Goal: Information Seeking & Learning: Learn about a topic

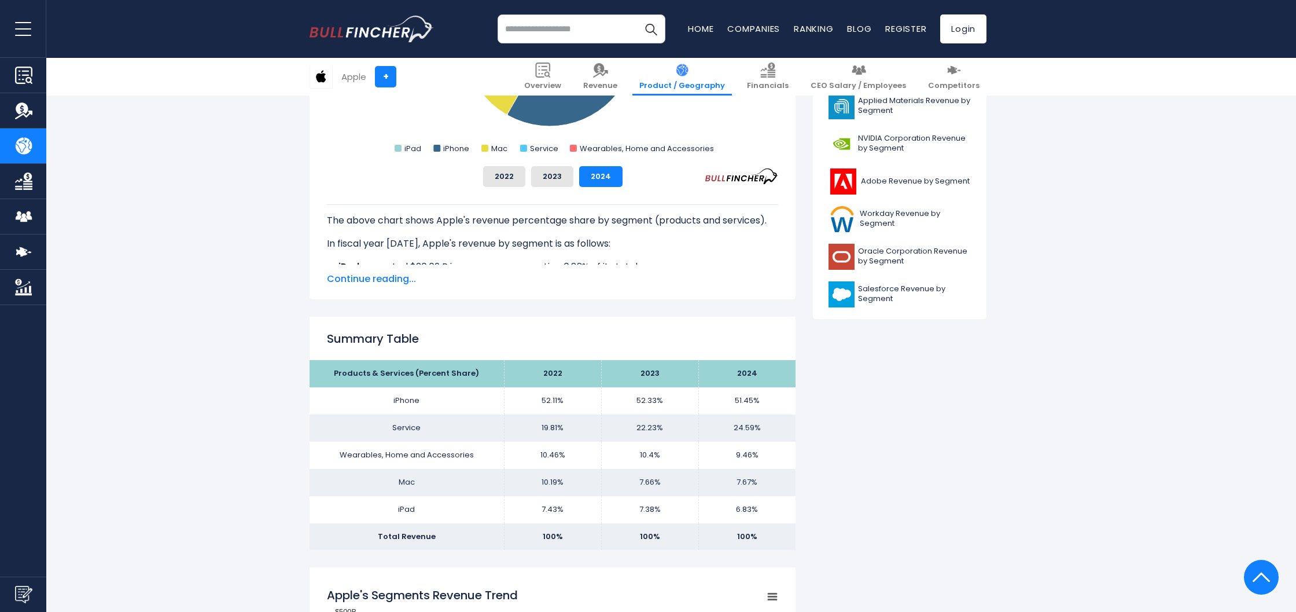
scroll to position [494, 0]
drag, startPoint x: 395, startPoint y: 401, endPoint x: 771, endPoint y: 402, distance: 376.2
click at [771, 402] on tr "iPhone 52.11% 52.33% 51.45%" at bounding box center [553, 400] width 486 height 27
drag, startPoint x: 395, startPoint y: 404, endPoint x: 751, endPoint y: 407, distance: 355.9
click at [754, 407] on tr "iPhone 52.11% 52.33% 51.45%" at bounding box center [553, 400] width 486 height 27
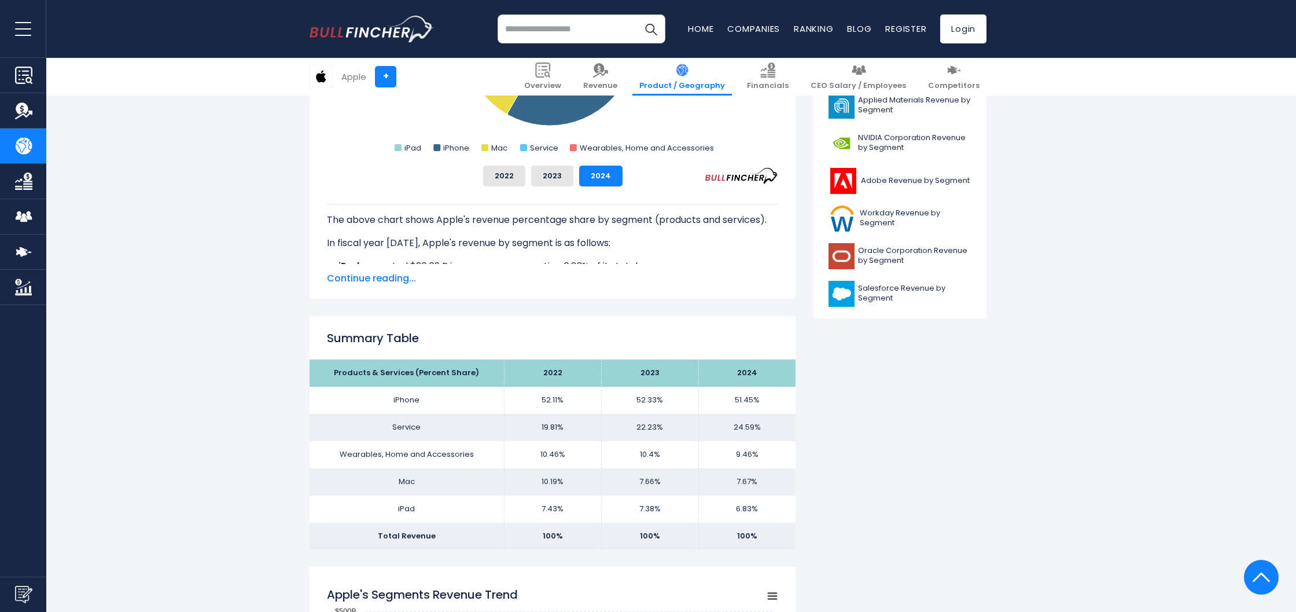
drag, startPoint x: 735, startPoint y: 427, endPoint x: 763, endPoint y: 427, distance: 27.8
click at [763, 427] on td "24.59%" at bounding box center [747, 427] width 97 height 27
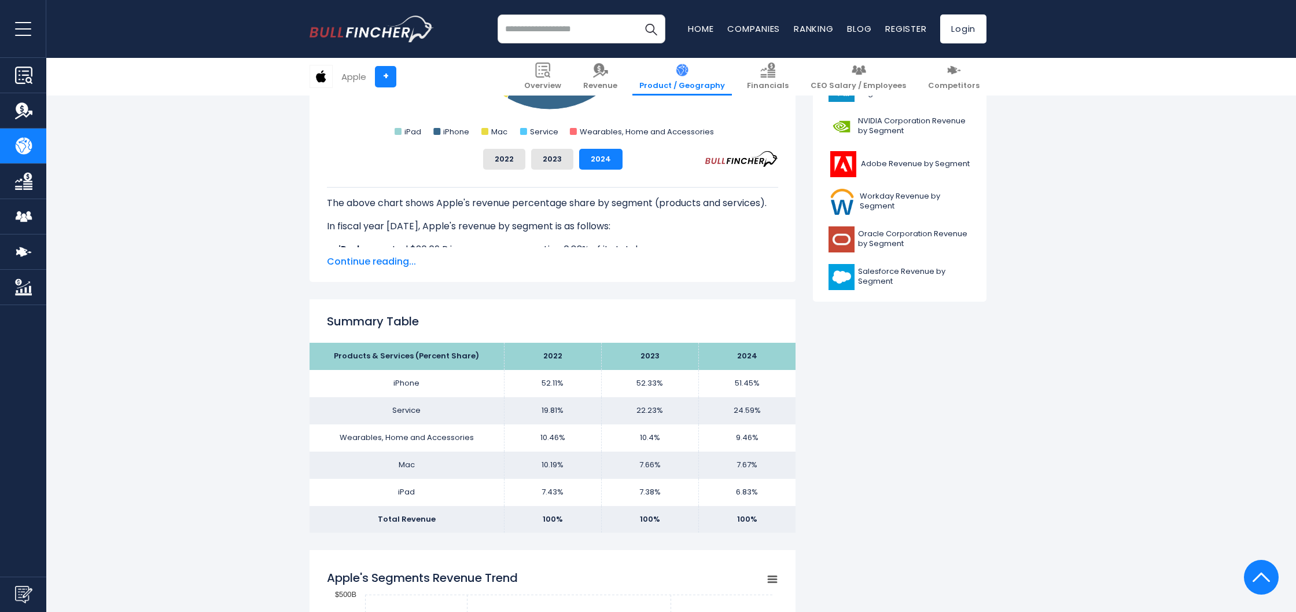
scroll to position [540, 0]
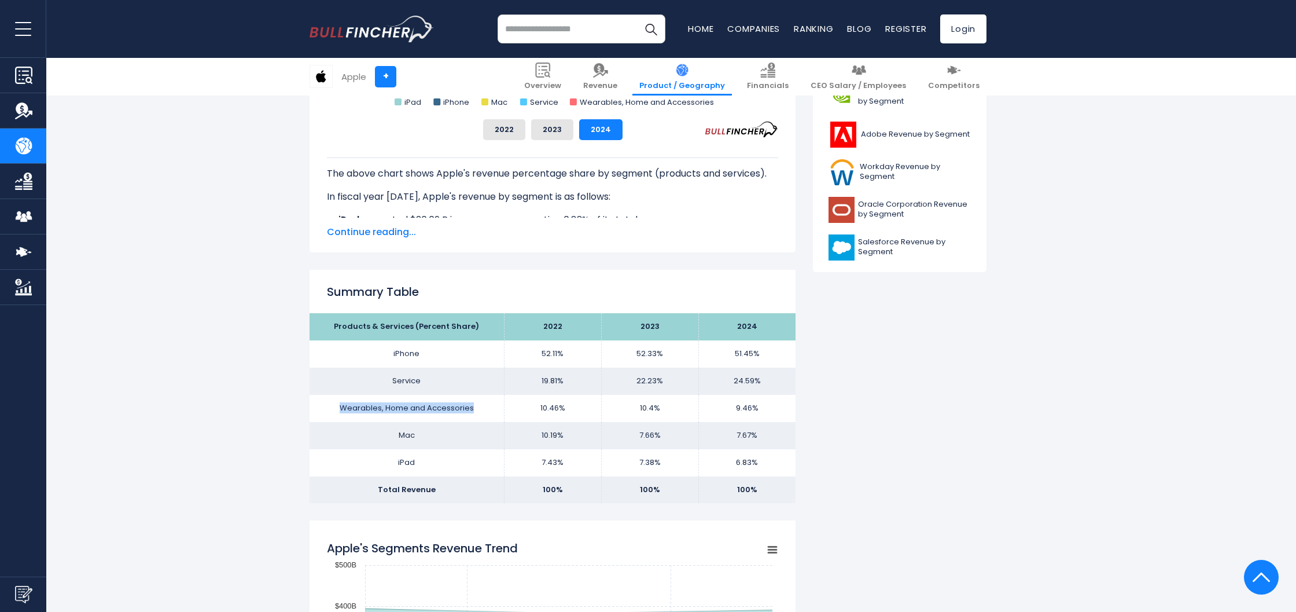
drag, startPoint x: 344, startPoint y: 409, endPoint x: 458, endPoint y: 410, distance: 114.0
click at [494, 407] on td "Wearables, Home and Accessories" at bounding box center [407, 408] width 194 height 27
copy td "Wearables, Home and Accessories"
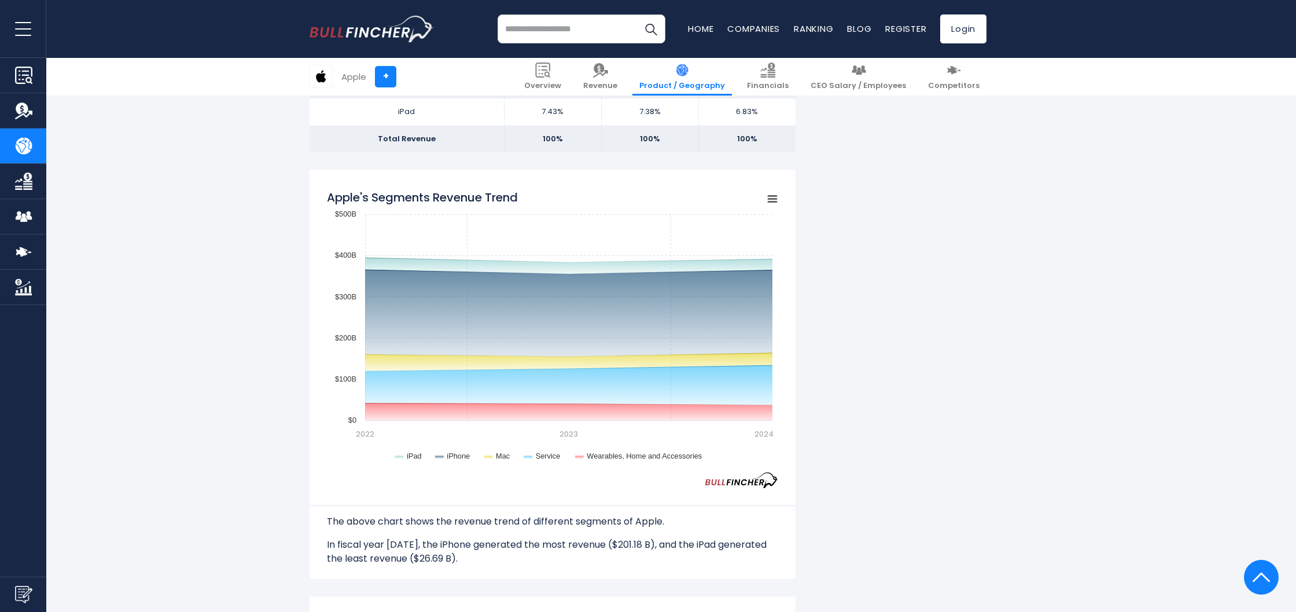
scroll to position [891, 0]
click at [774, 199] on icon "Apple's Segments Revenue Trend" at bounding box center [773, 198] width 8 height 6
click at [861, 304] on div "Apple's Revenue by Segment In fiscal year [DATE], Apple's revenue by segment (p…" at bounding box center [648, 571] width 677 height 2408
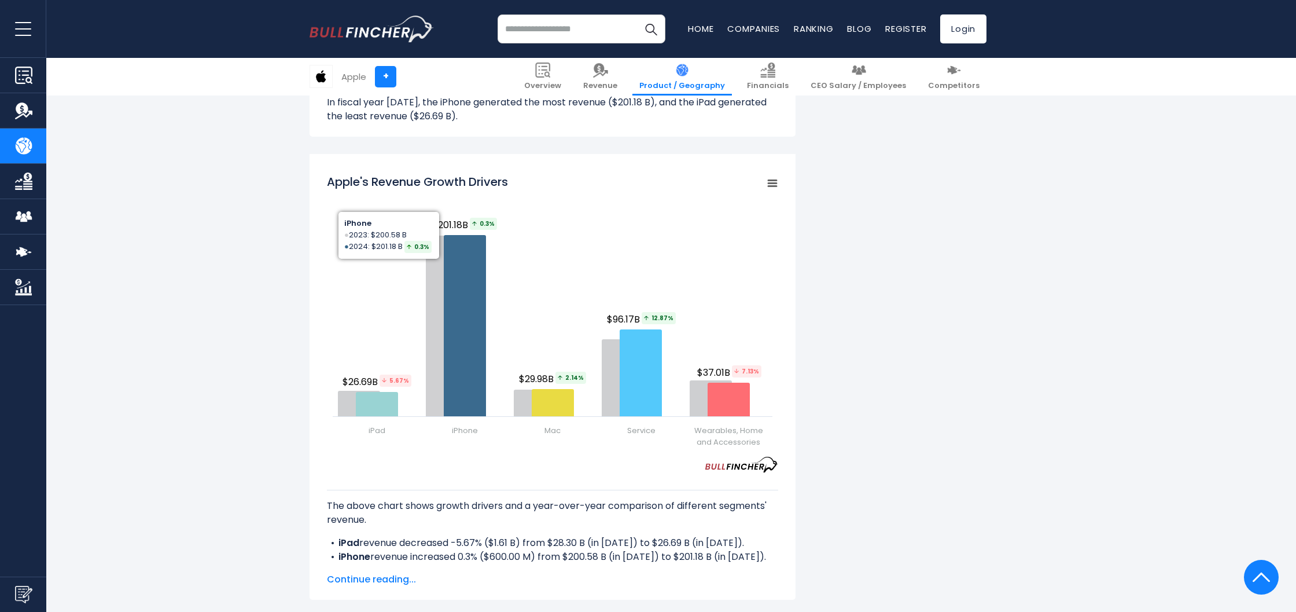
scroll to position [1424, 0]
